Goal: Transaction & Acquisition: Purchase product/service

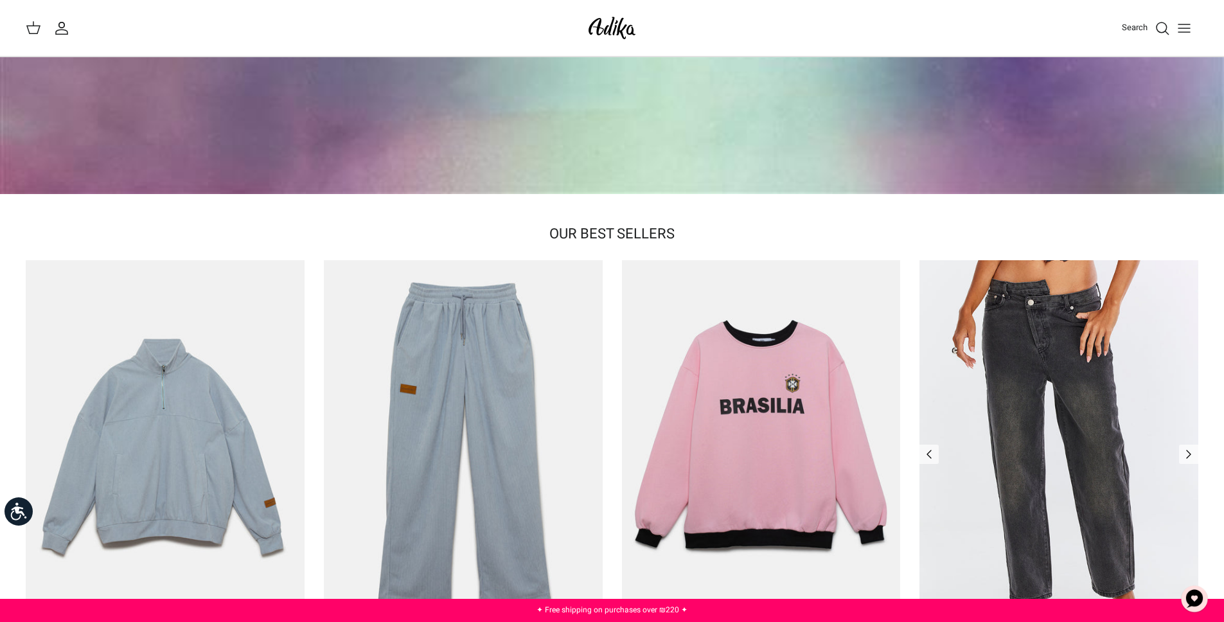
scroll to position [597, 0]
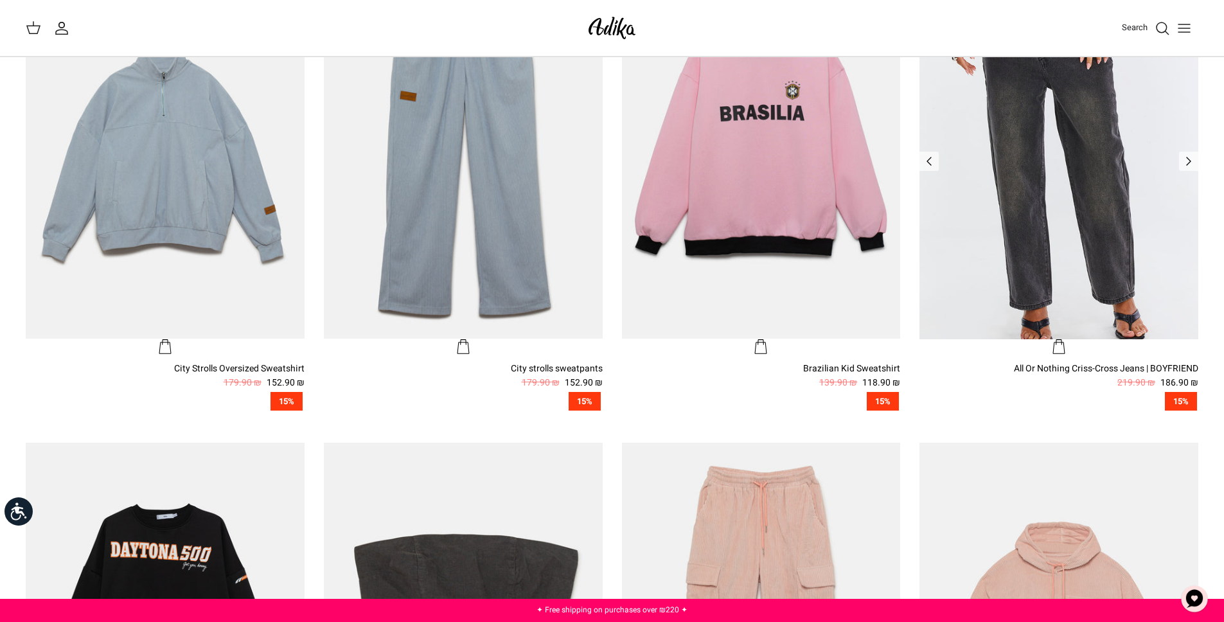
click at [1070, 260] on img "All Or Nothing Criss-Cross Jeans | BOYFRIEND" at bounding box center [1058, 152] width 279 height 371
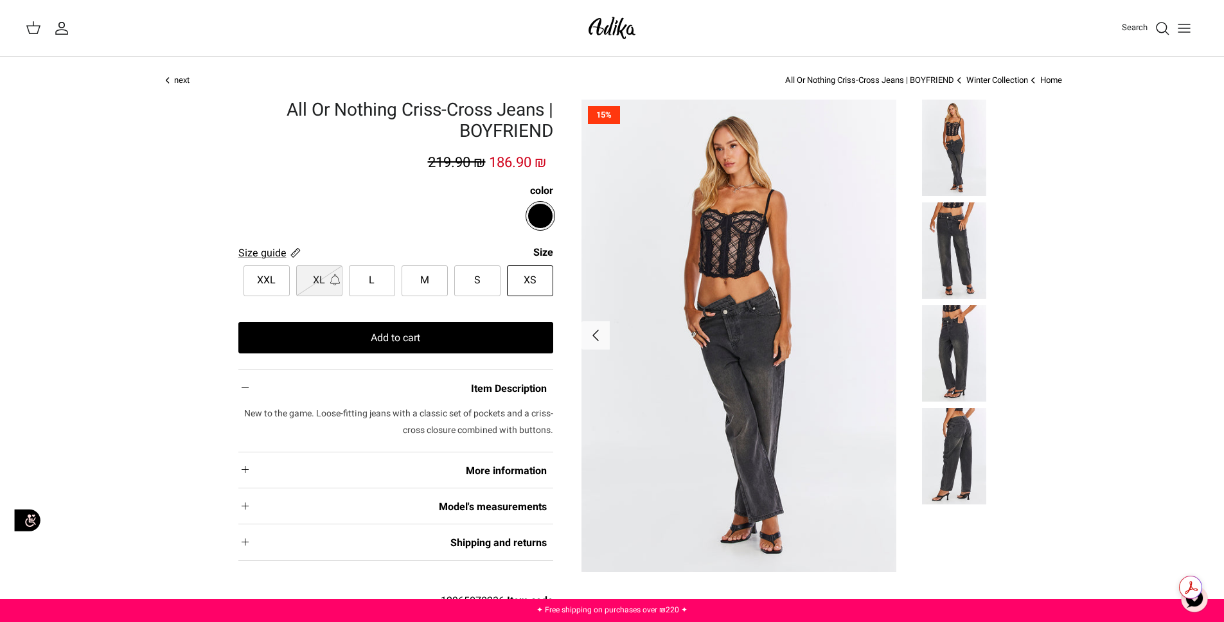
click at [1191, 24] on icon "Toggle menu" at bounding box center [1183, 28] width 15 height 15
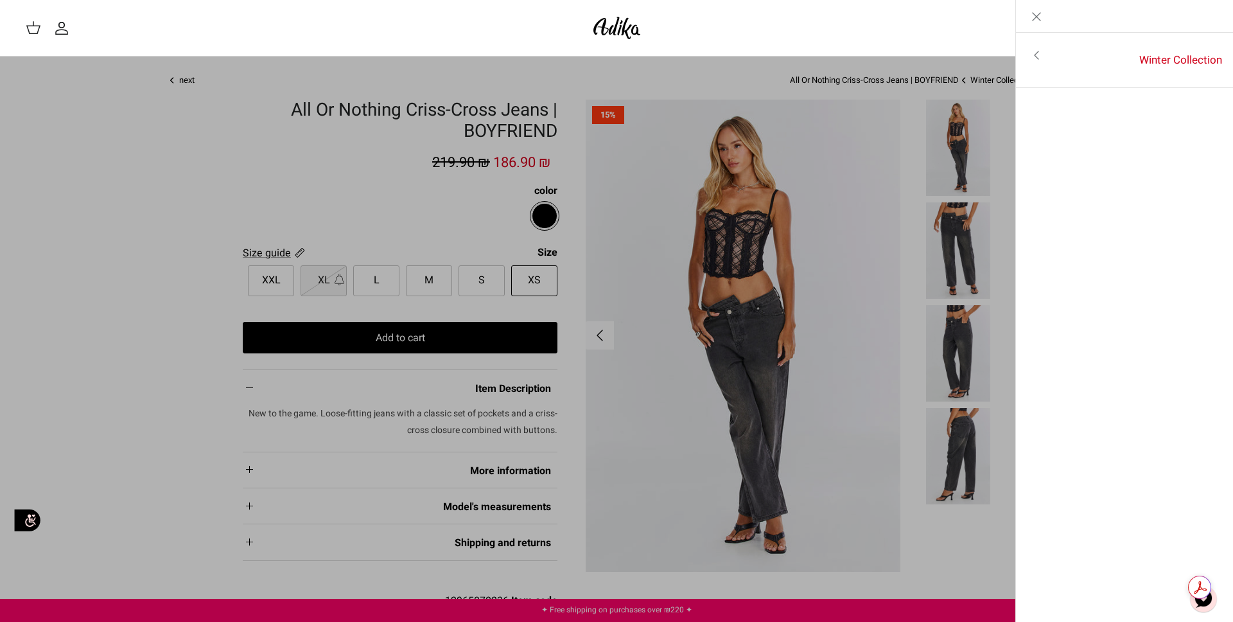
click at [1052, 55] on link "Toggle menu" at bounding box center [1036, 55] width 41 height 30
click at [1205, 55] on font "For all items" at bounding box center [1185, 56] width 60 height 16
